Goal: Task Accomplishment & Management: Use online tool/utility

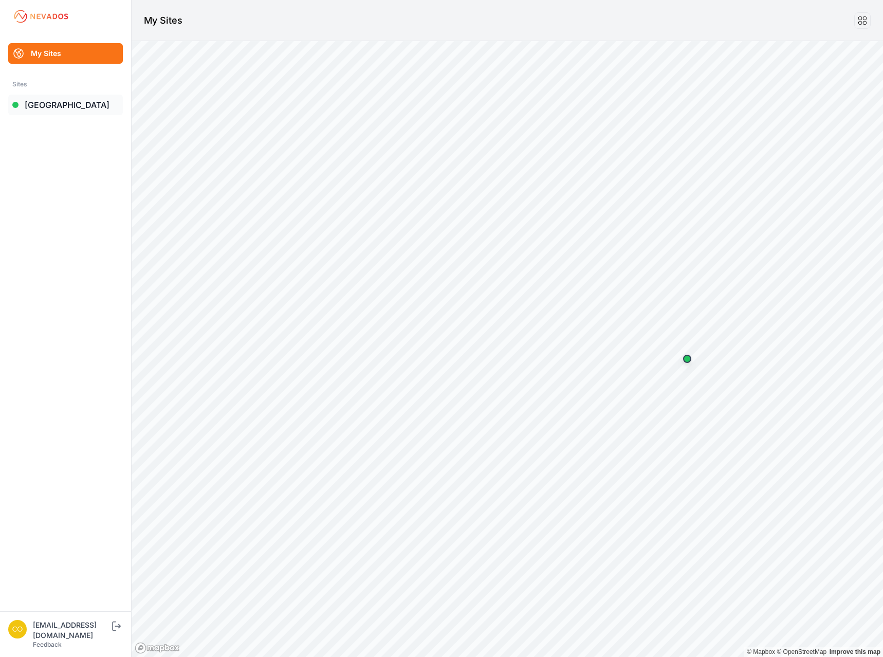
click at [56, 110] on link "[GEOGRAPHIC_DATA]" at bounding box center [65, 105] width 115 height 21
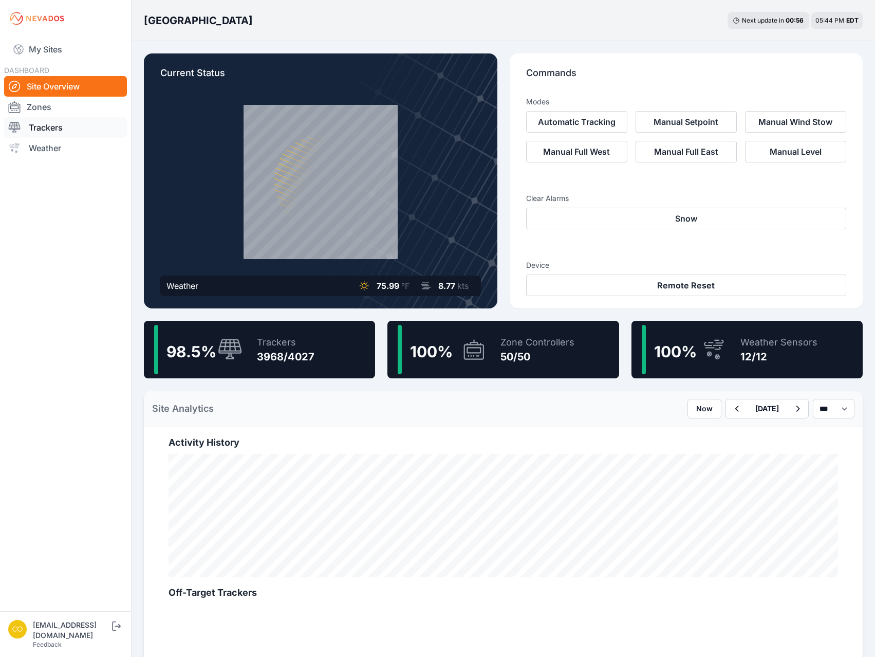
click at [65, 130] on link "Trackers" at bounding box center [65, 127] width 123 height 21
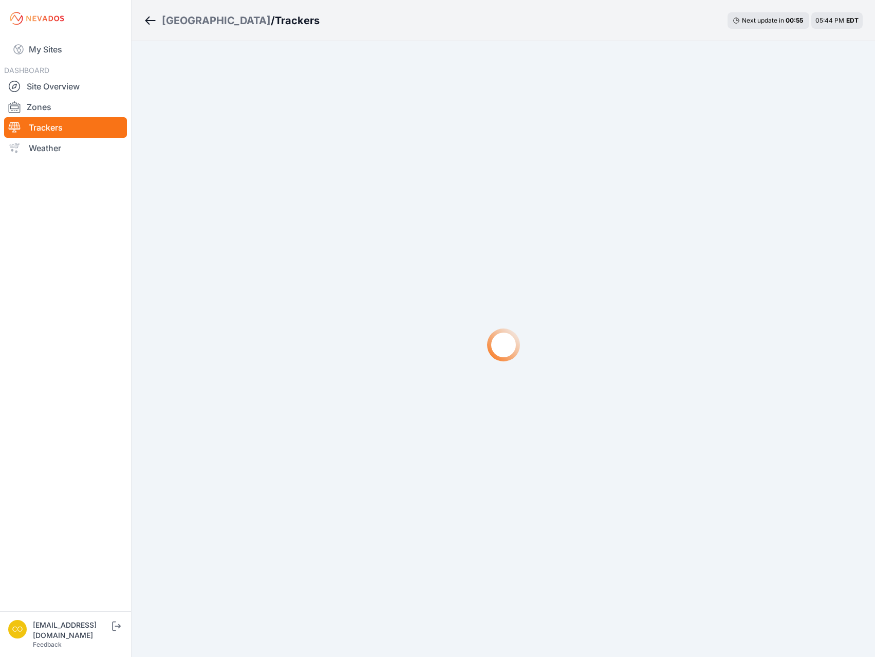
click at [49, 122] on link "Trackers" at bounding box center [65, 127] width 123 height 21
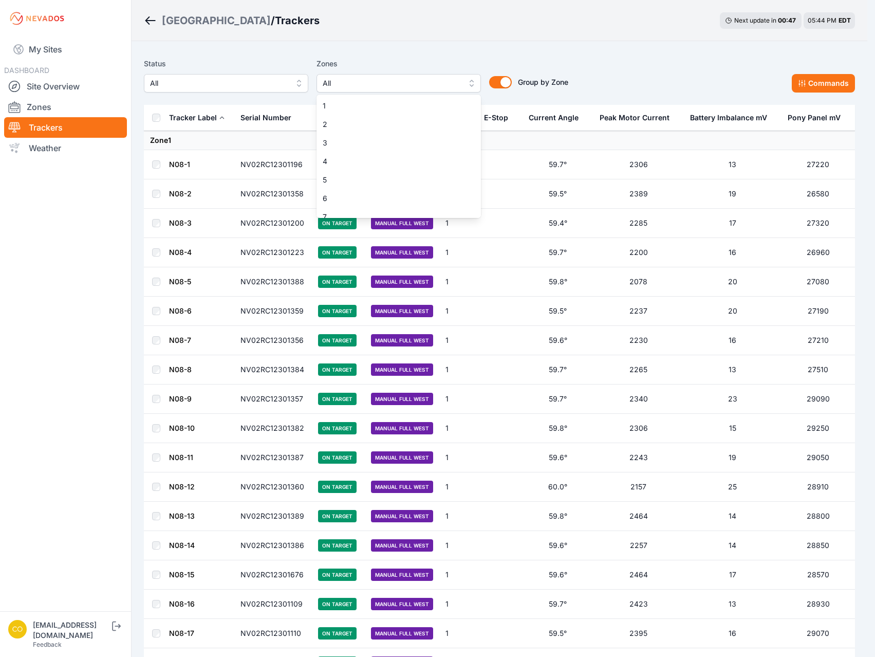
click at [365, 85] on span "All" at bounding box center [392, 83] width 138 height 12
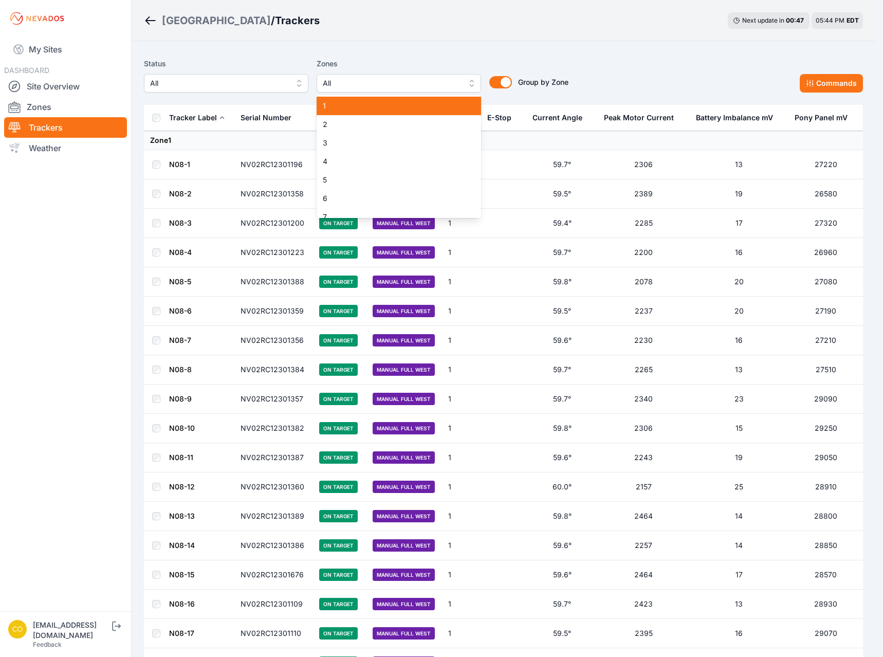
click at [363, 102] on span "1" at bounding box center [393, 106] width 140 height 10
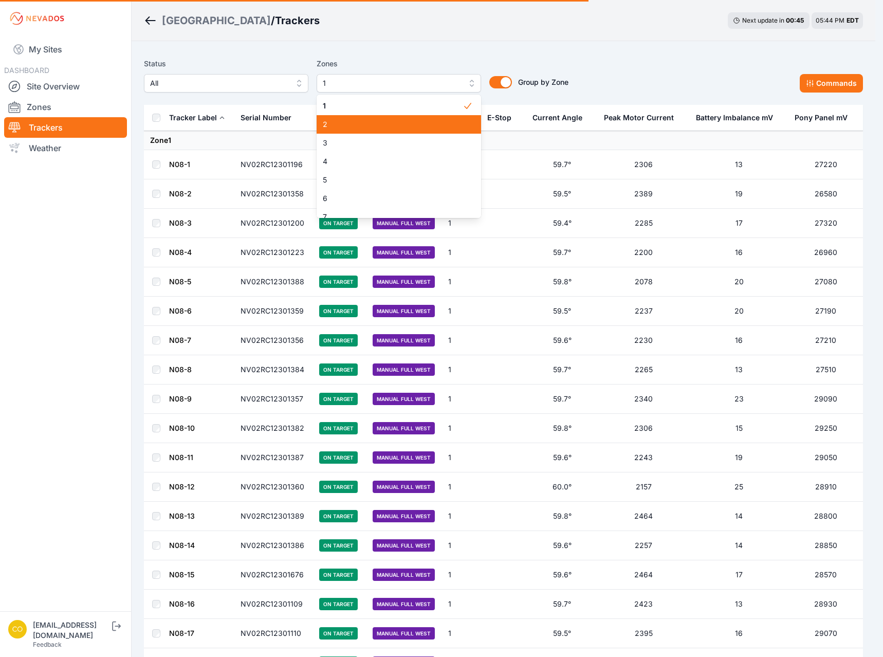
click at [357, 126] on span "2" at bounding box center [393, 124] width 140 height 10
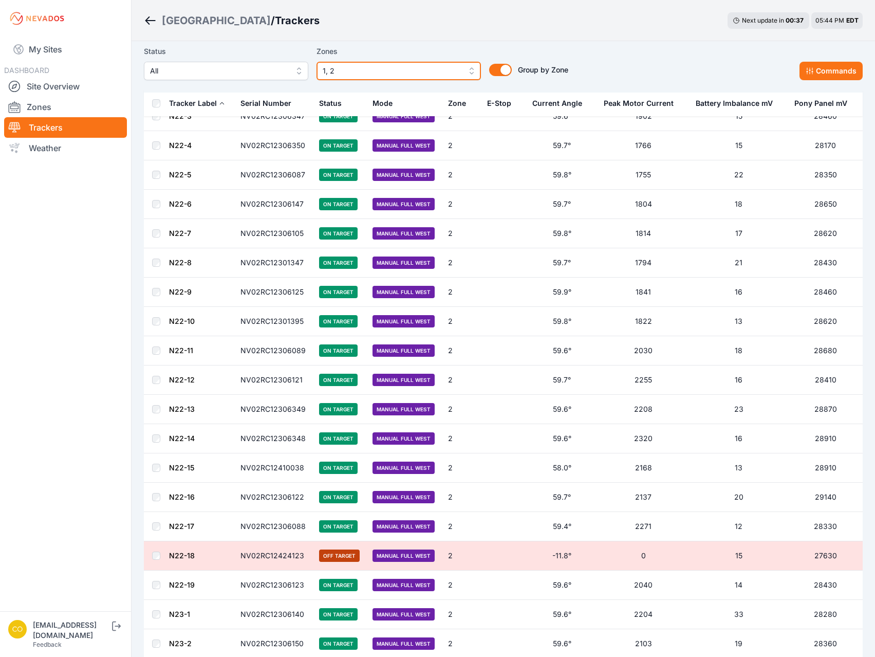
scroll to position [5489, 0]
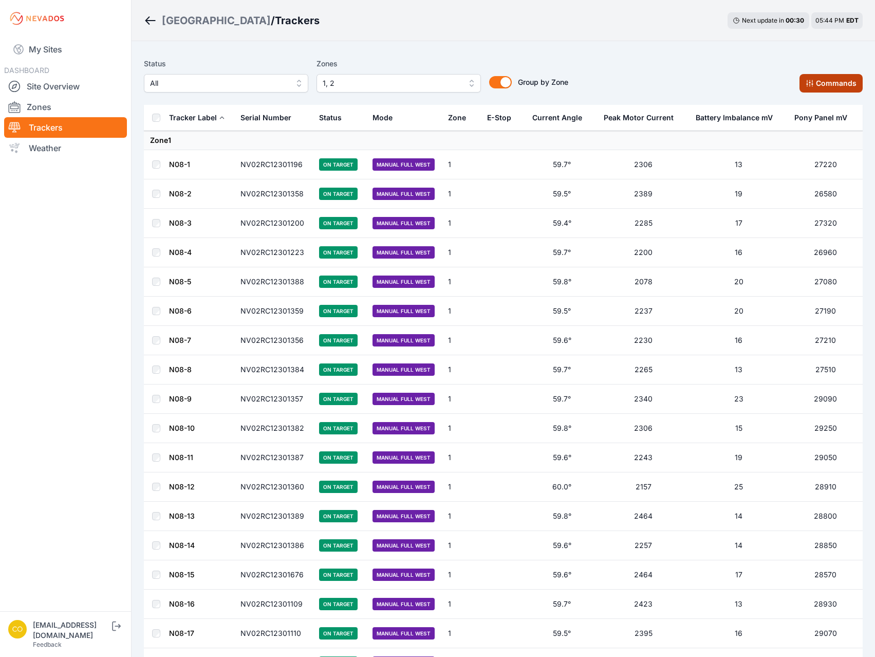
click at [840, 84] on button "Commands" at bounding box center [831, 83] width 63 height 19
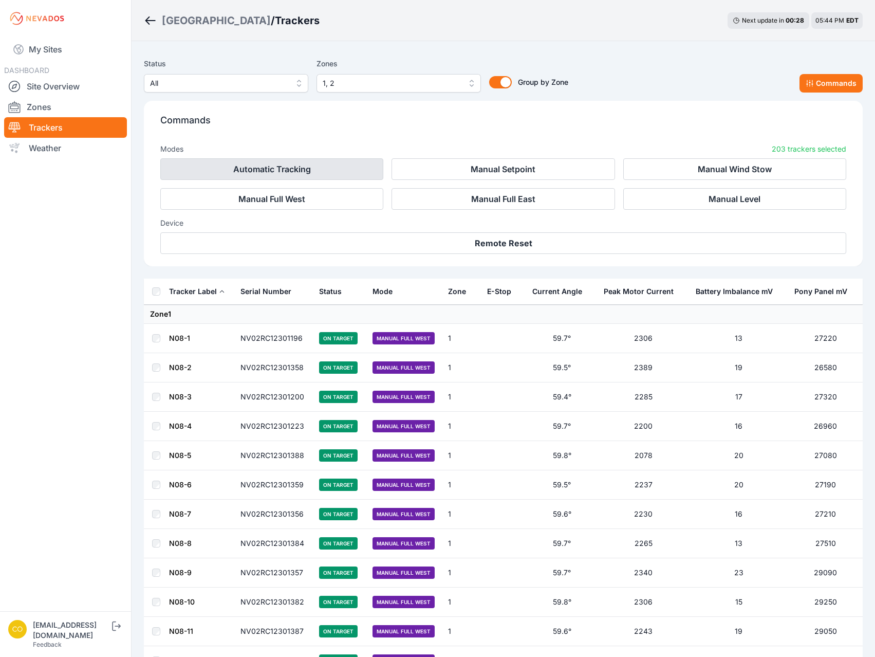
click at [342, 169] on button "Automatic Tracking" at bounding box center [271, 169] width 223 height 22
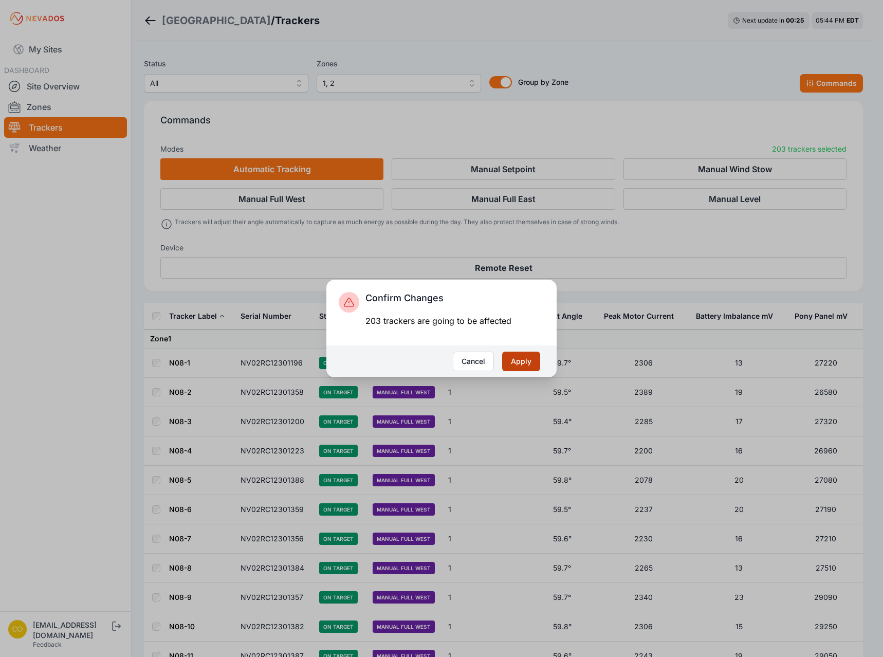
click at [522, 360] on button "Apply" at bounding box center [521, 362] width 38 height 20
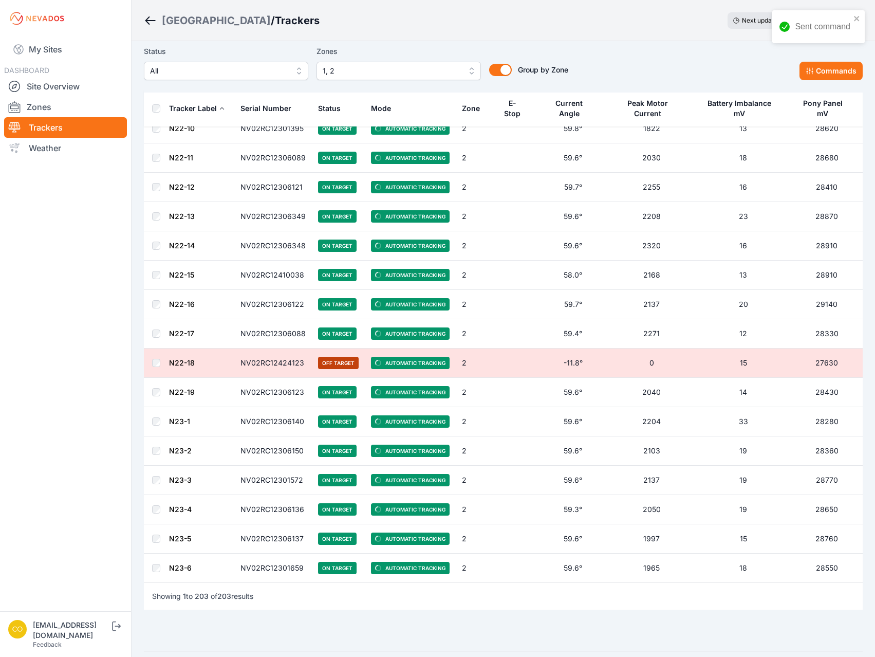
scroll to position [5562, 0]
